Goal: Download file/media

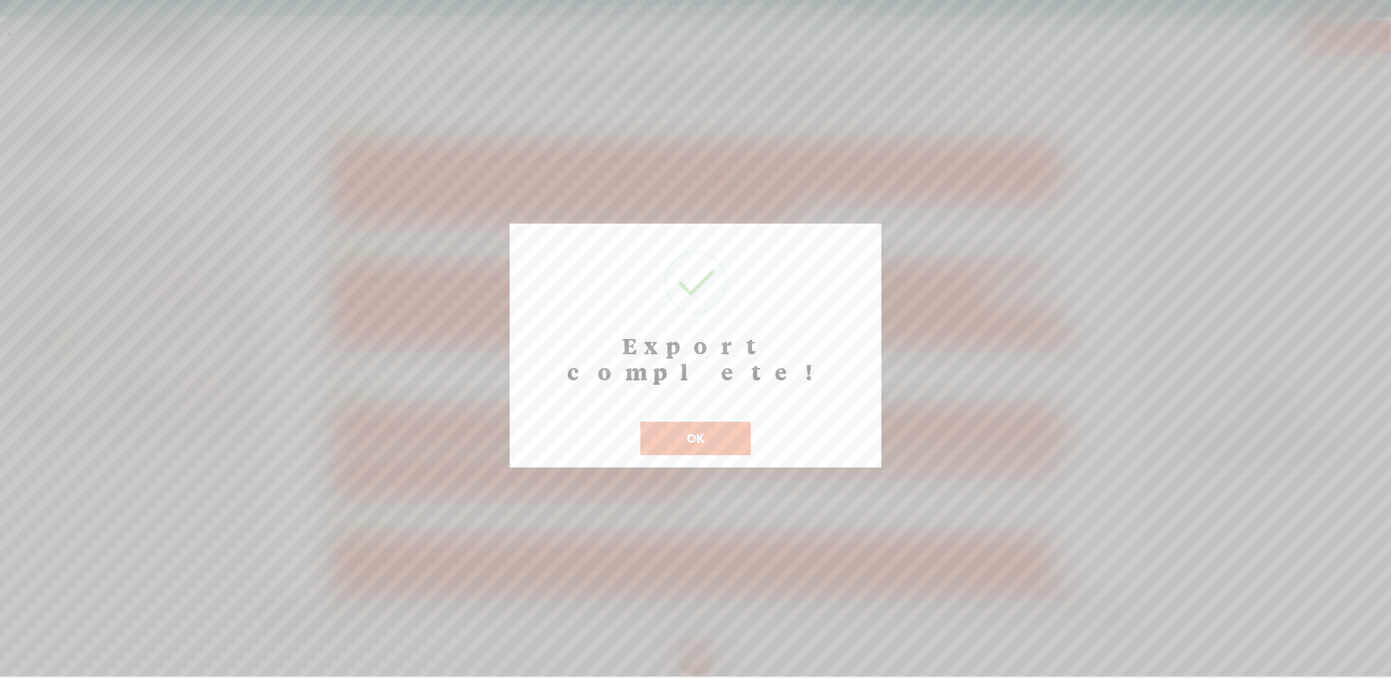
drag, startPoint x: 724, startPoint y: 402, endPoint x: 724, endPoint y: 385, distance: 16.7
click at [724, 422] on button "OK" at bounding box center [695, 438] width 110 height 33
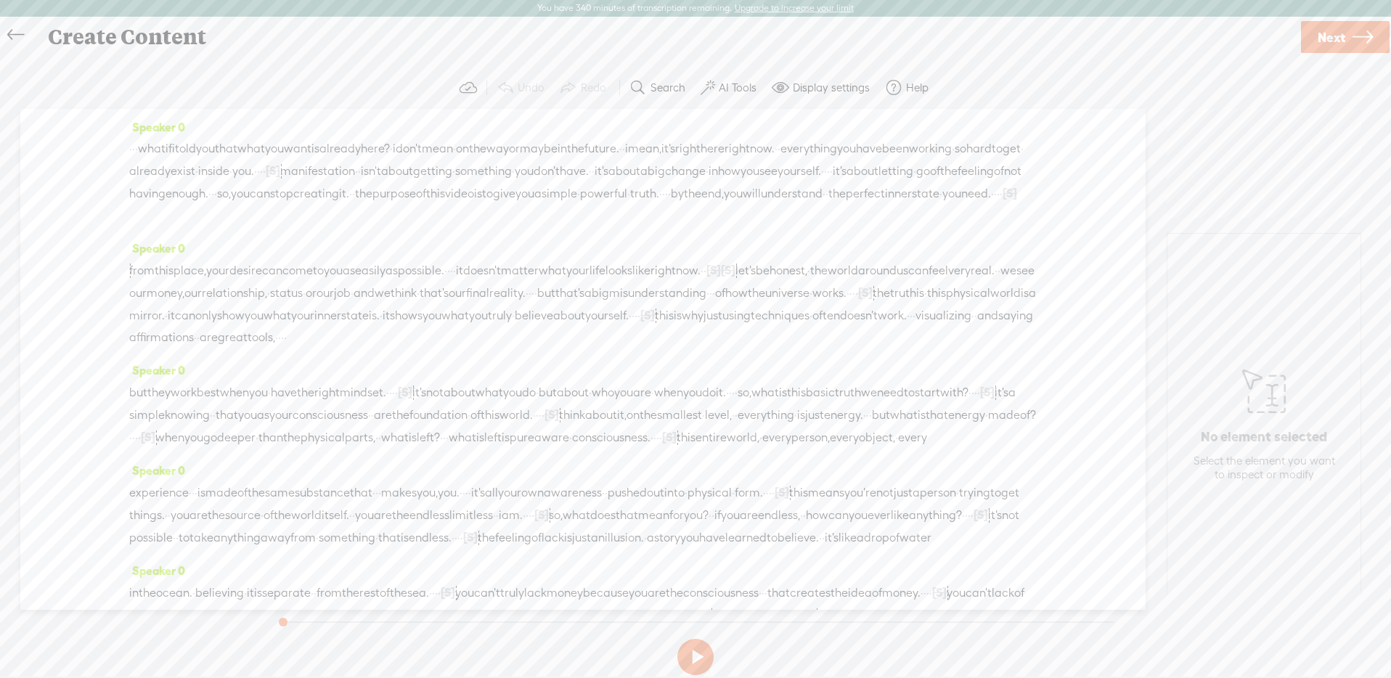
click at [630, 205] on span "truth." at bounding box center [644, 194] width 29 height 22
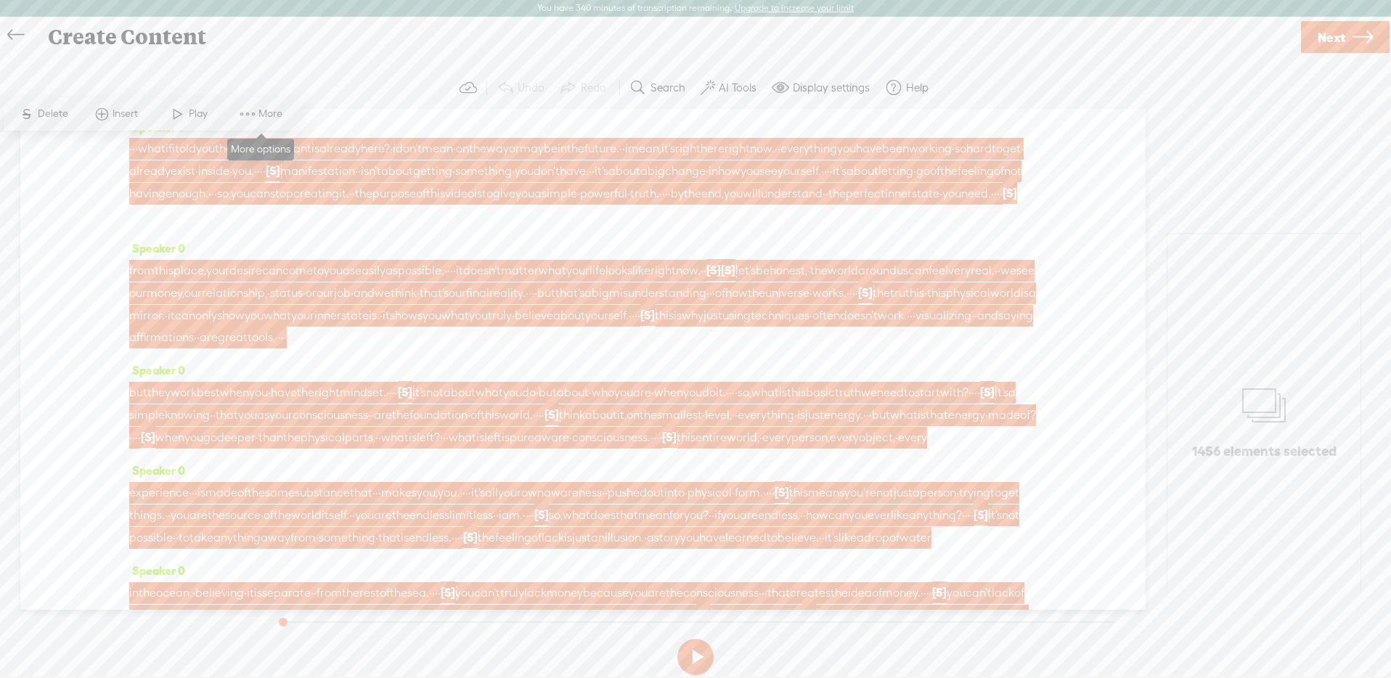
click at [255, 121] on span at bounding box center [248, 114] width 22 height 26
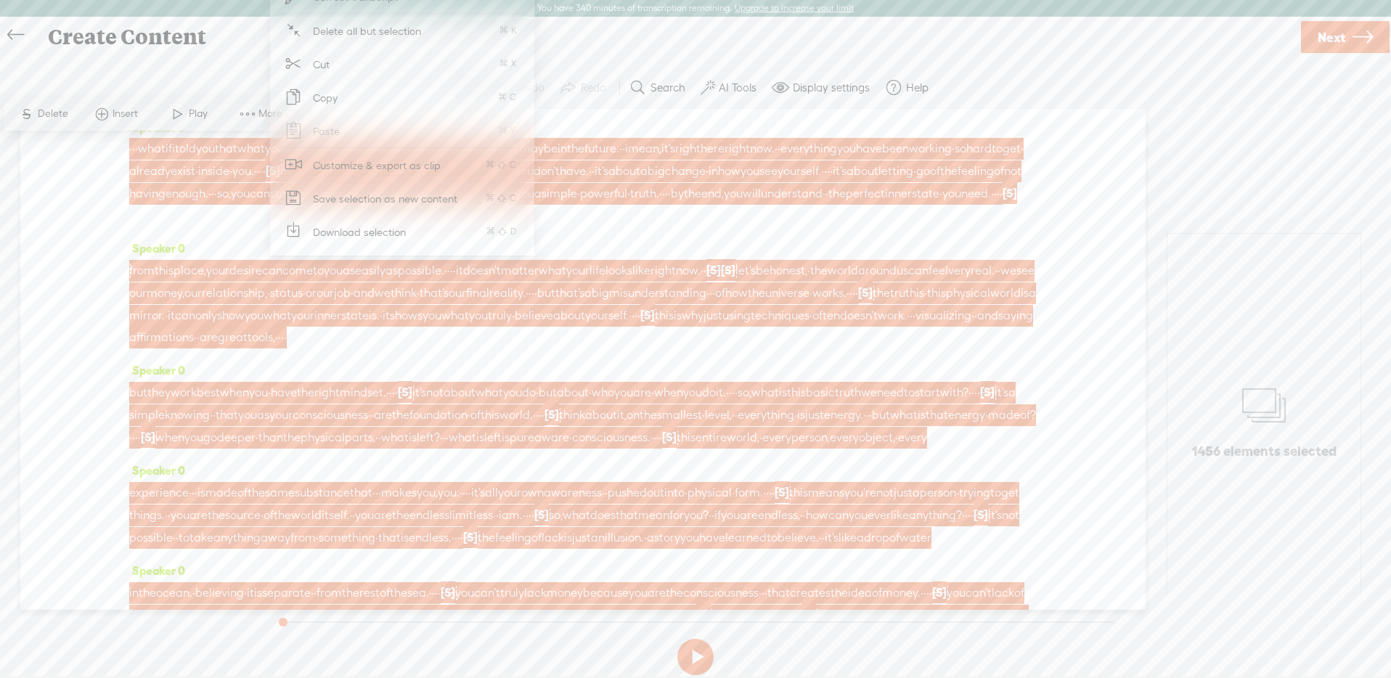
click at [423, 231] on span "Download selection" at bounding box center [360, 232] width 150 height 33
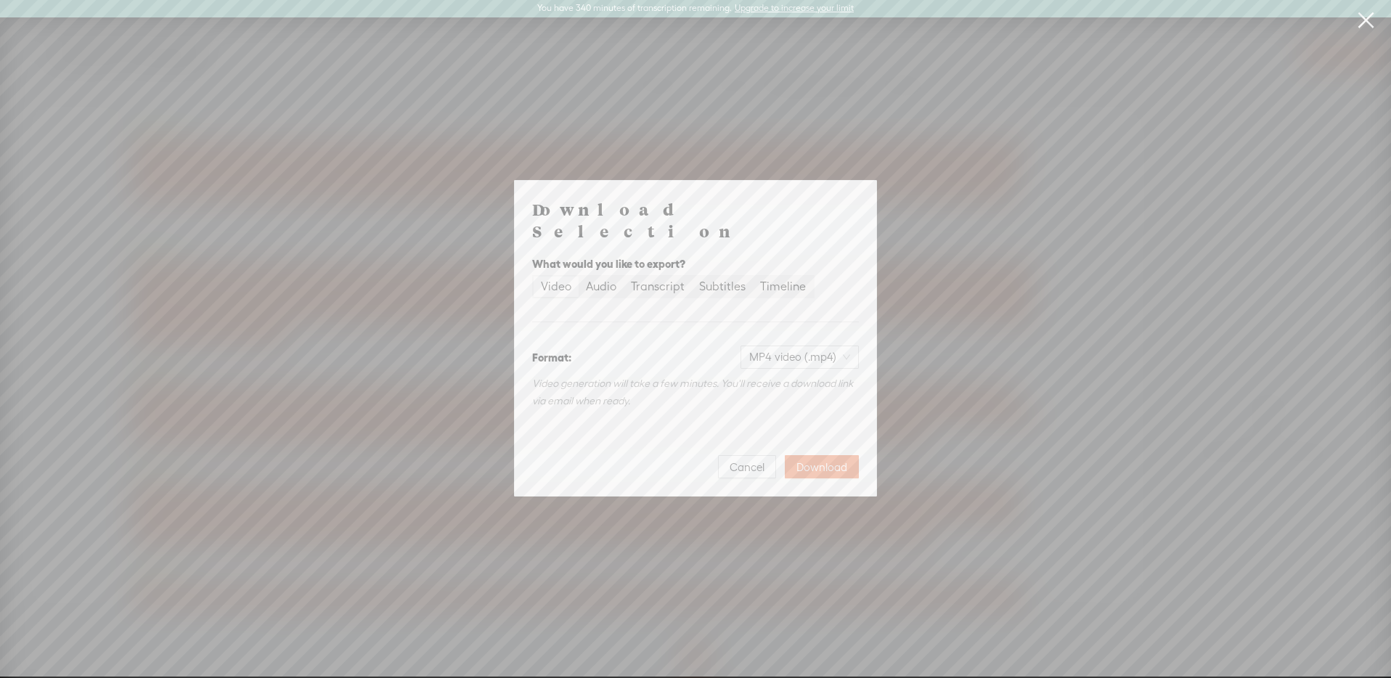
click at [820, 460] on span "Download" at bounding box center [822, 467] width 51 height 15
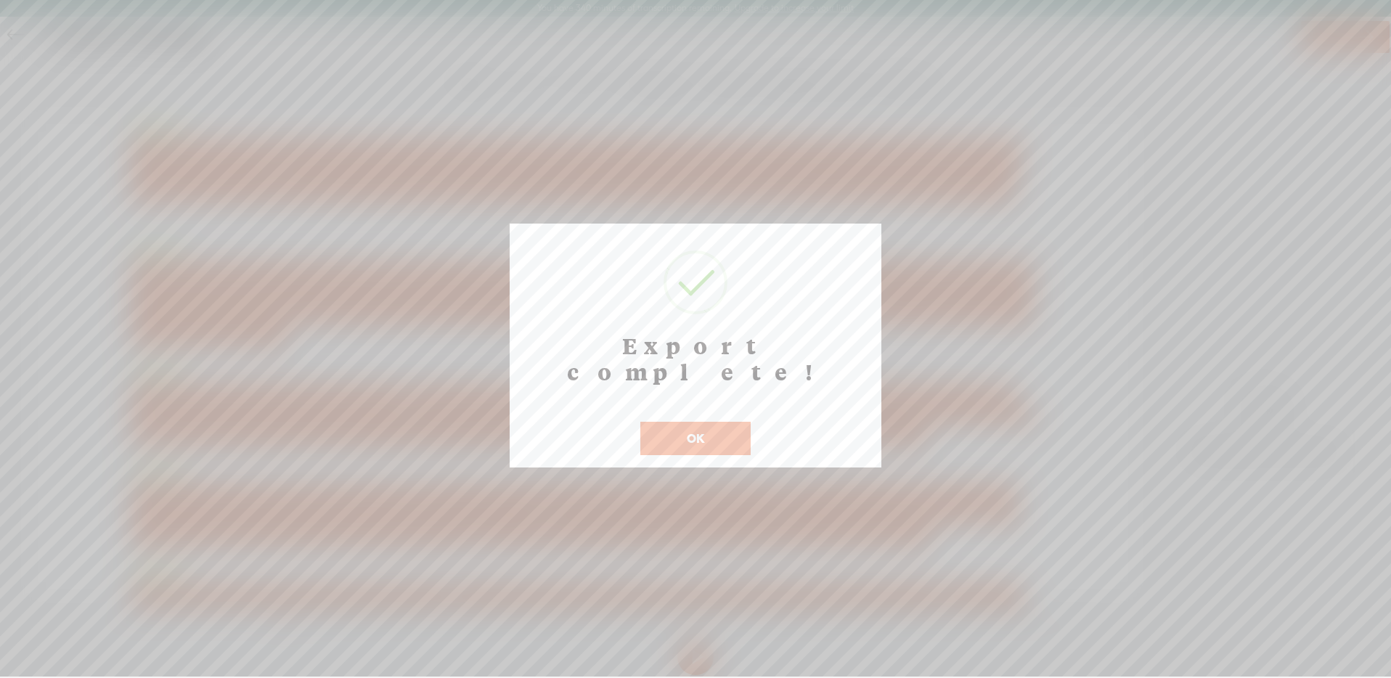
drag, startPoint x: 680, startPoint y: 425, endPoint x: 871, endPoint y: 26, distance: 442.3
click at [680, 425] on button "OK" at bounding box center [695, 438] width 110 height 33
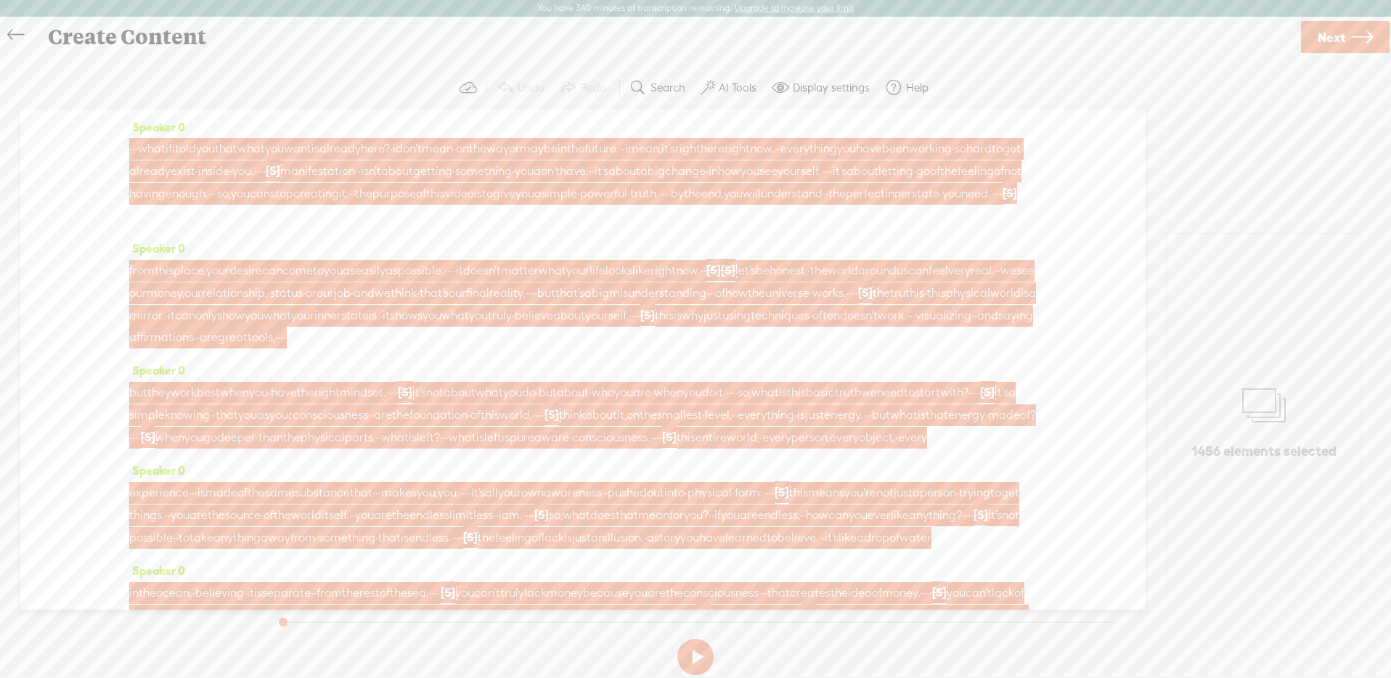
click at [750, 138] on span "right" at bounding box center [737, 149] width 25 height 22
click at [281, 115] on span "More" at bounding box center [273, 114] width 28 height 15
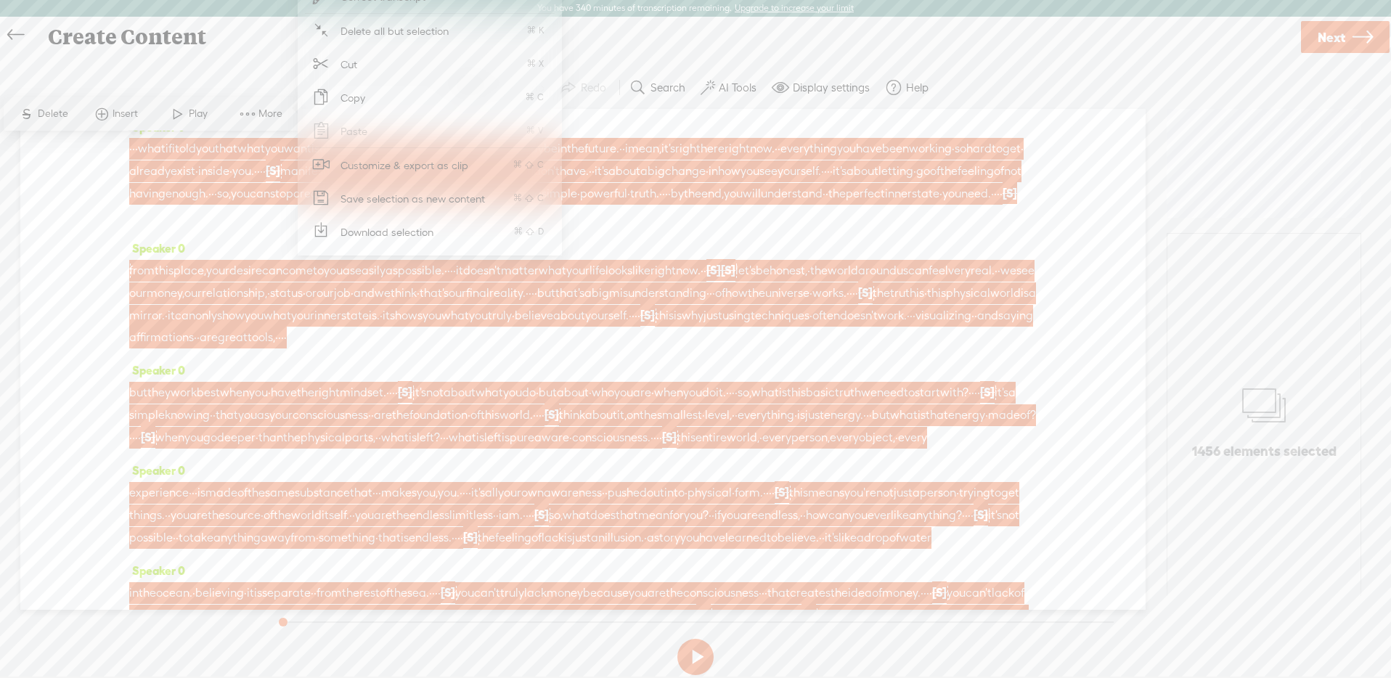
click at [380, 221] on span "Download selection" at bounding box center [387, 232] width 150 height 33
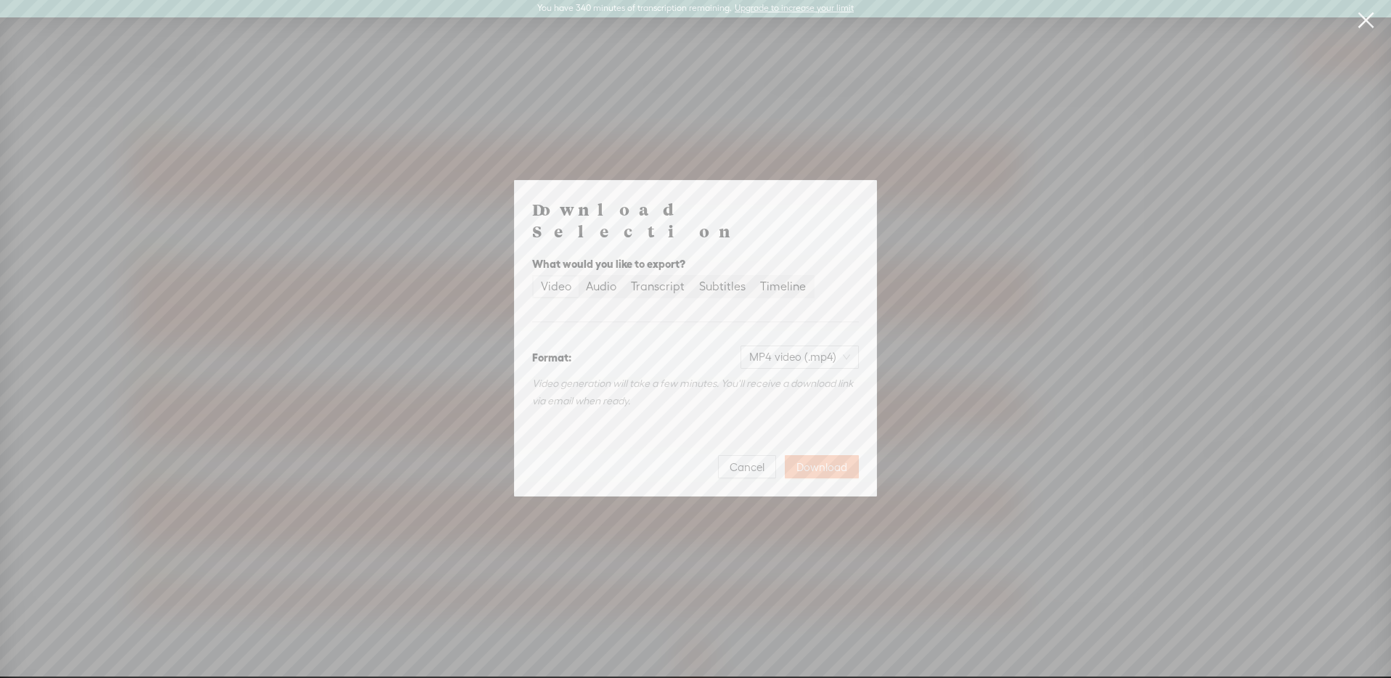
click at [811, 460] on span "Download" at bounding box center [822, 467] width 51 height 15
